Goal: Obtain resource: Obtain resource

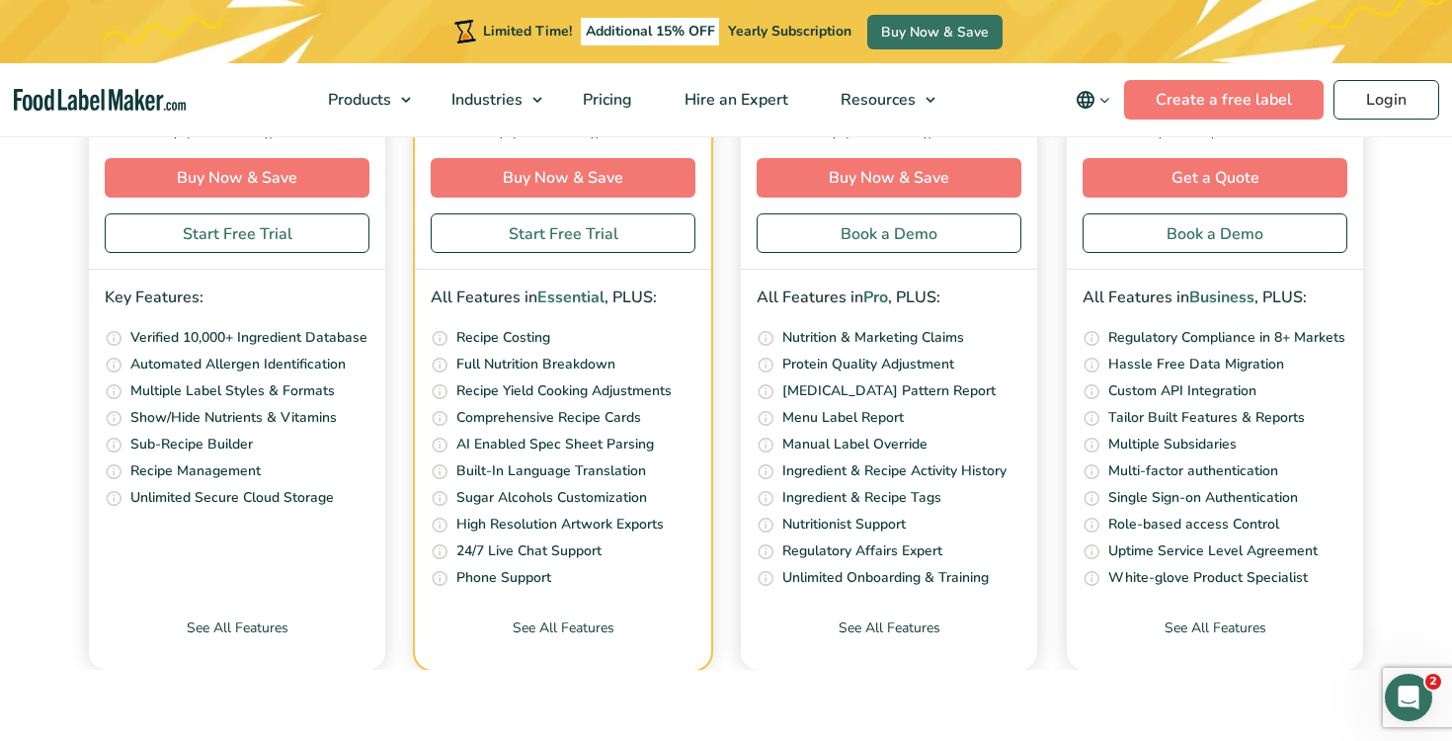
scroll to position [8273, 0]
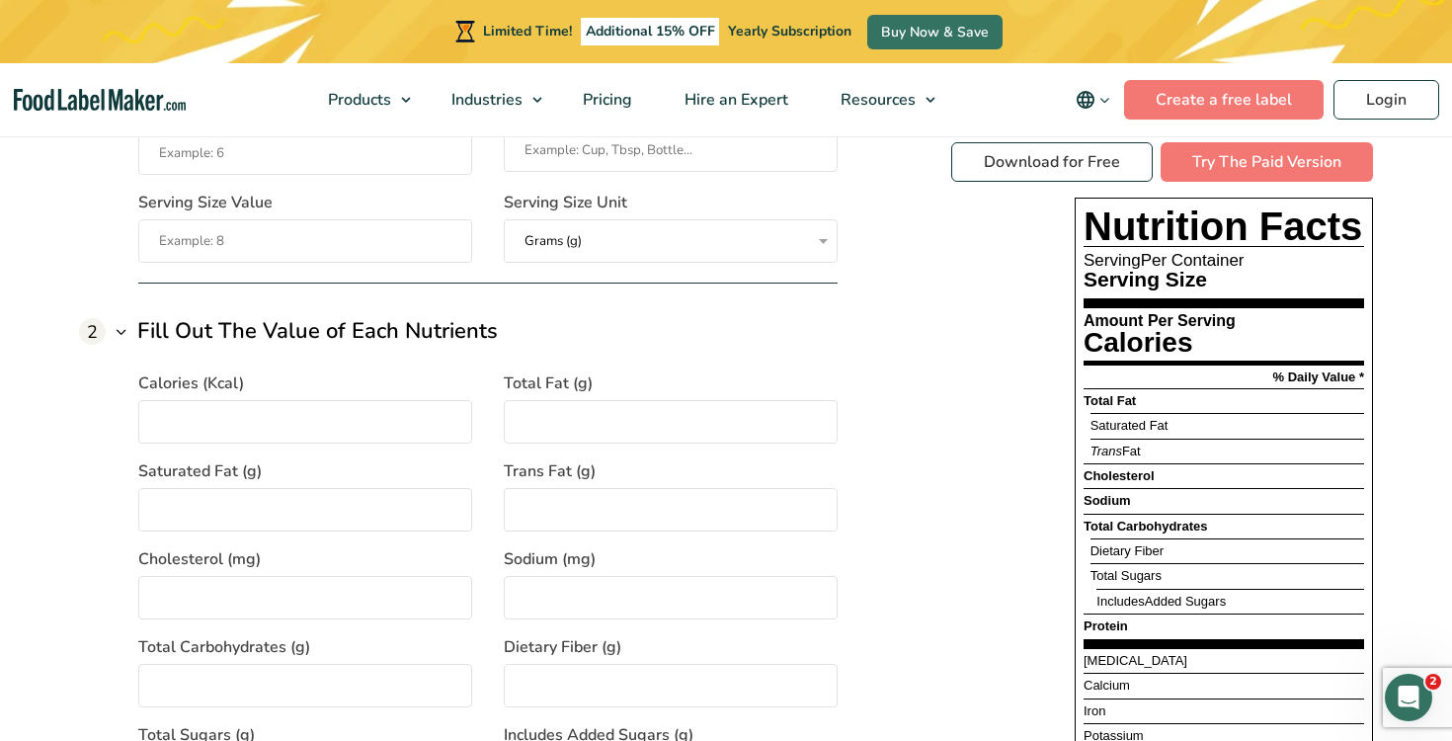
scroll to position [1667, 0]
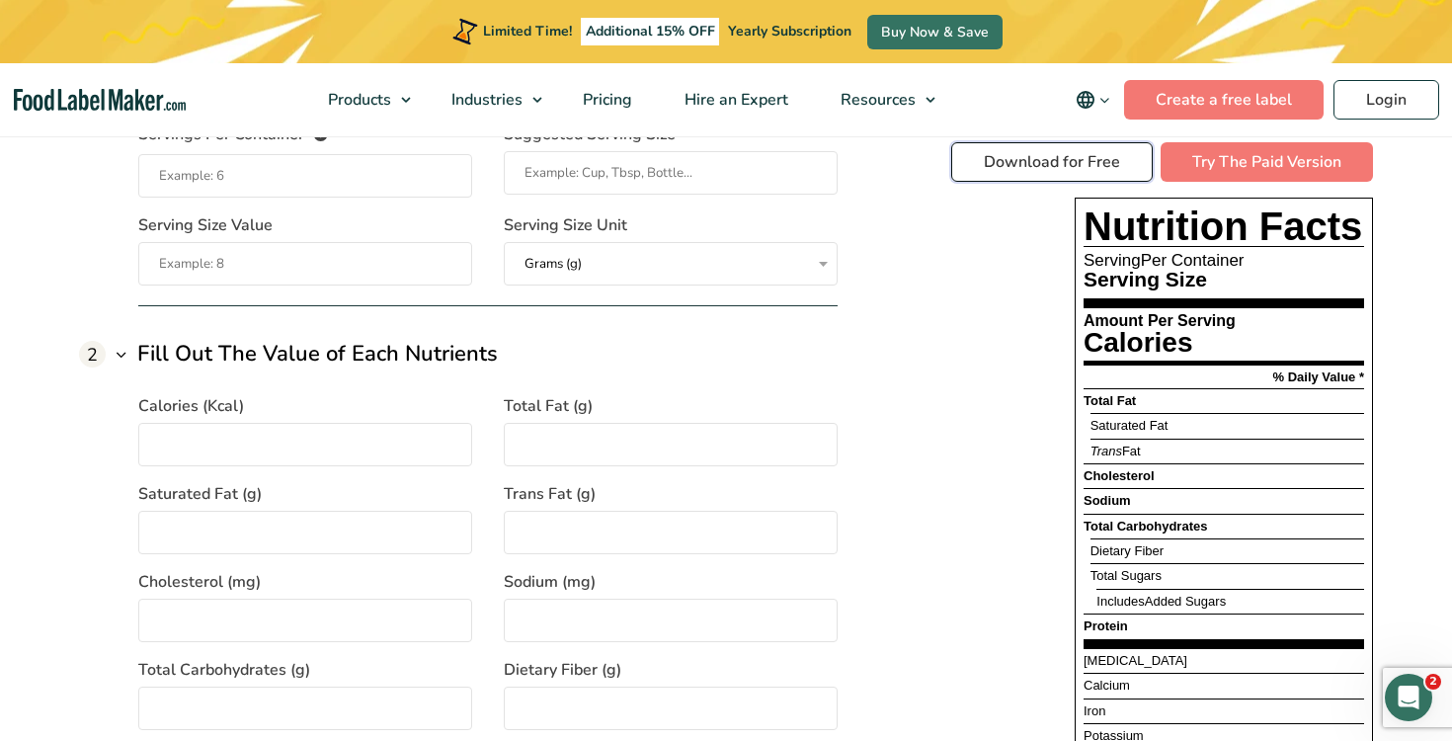
click at [1061, 169] on link "Download for Free" at bounding box center [1052, 162] width 202 height 40
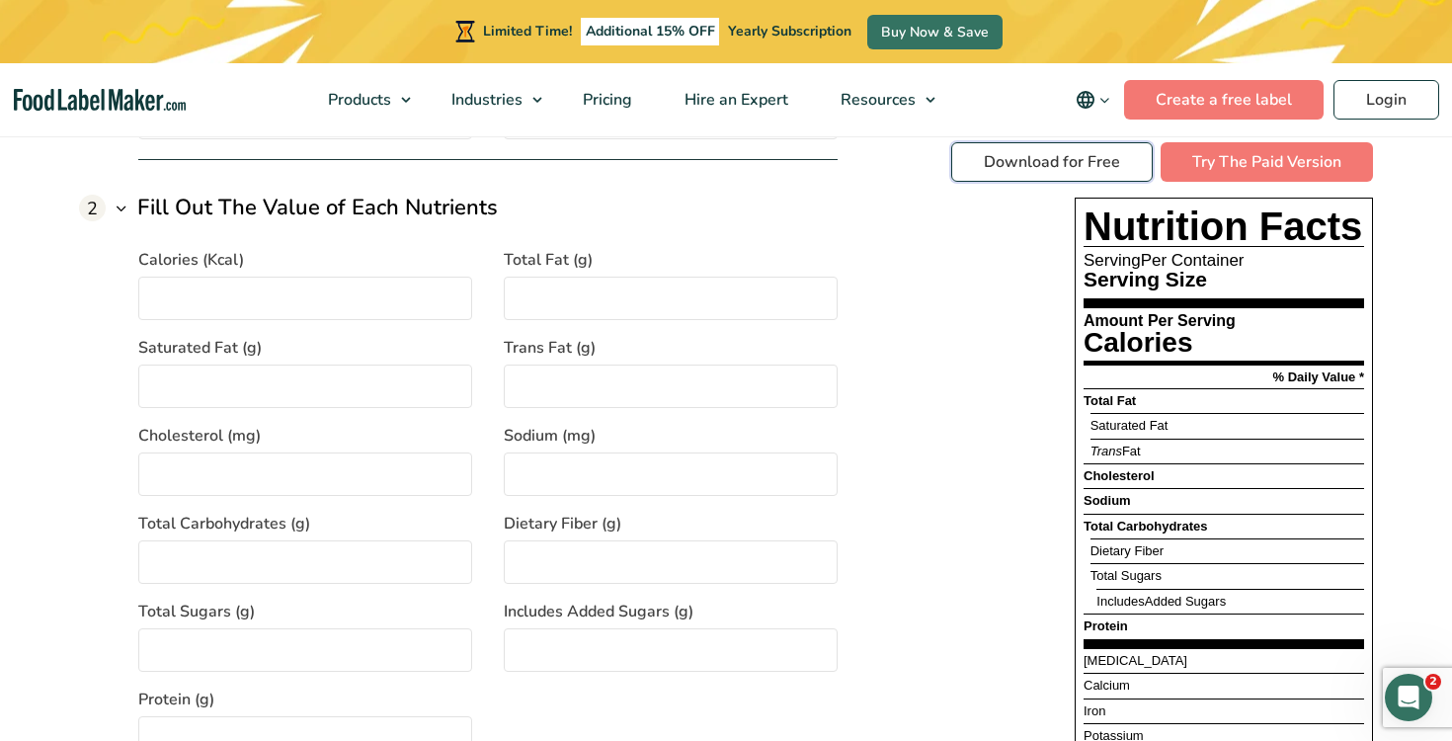
scroll to position [1813, 0]
click at [373, 297] on input "Calories (Kcal)" at bounding box center [305, 299] width 334 height 43
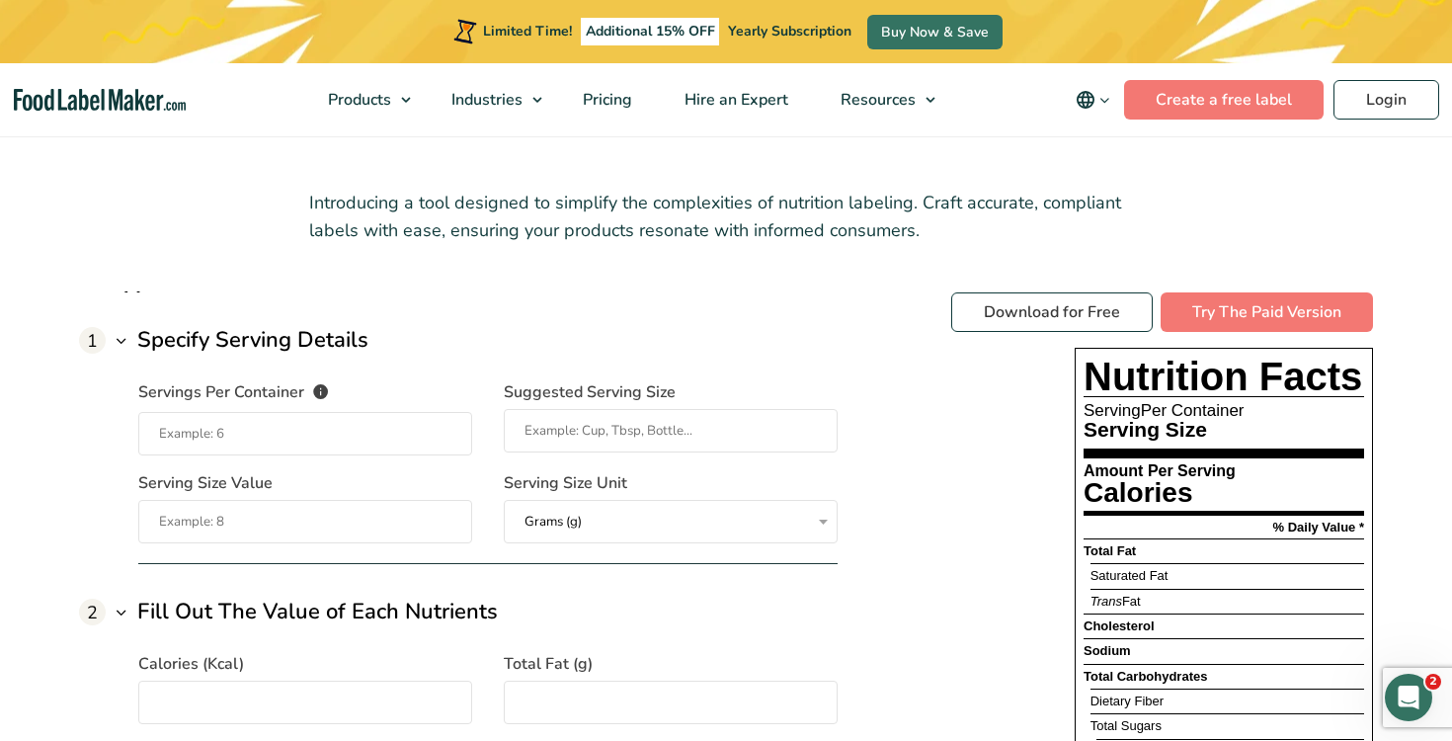
scroll to position [1378, 0]
